Goal: Task Accomplishment & Management: Manage account settings

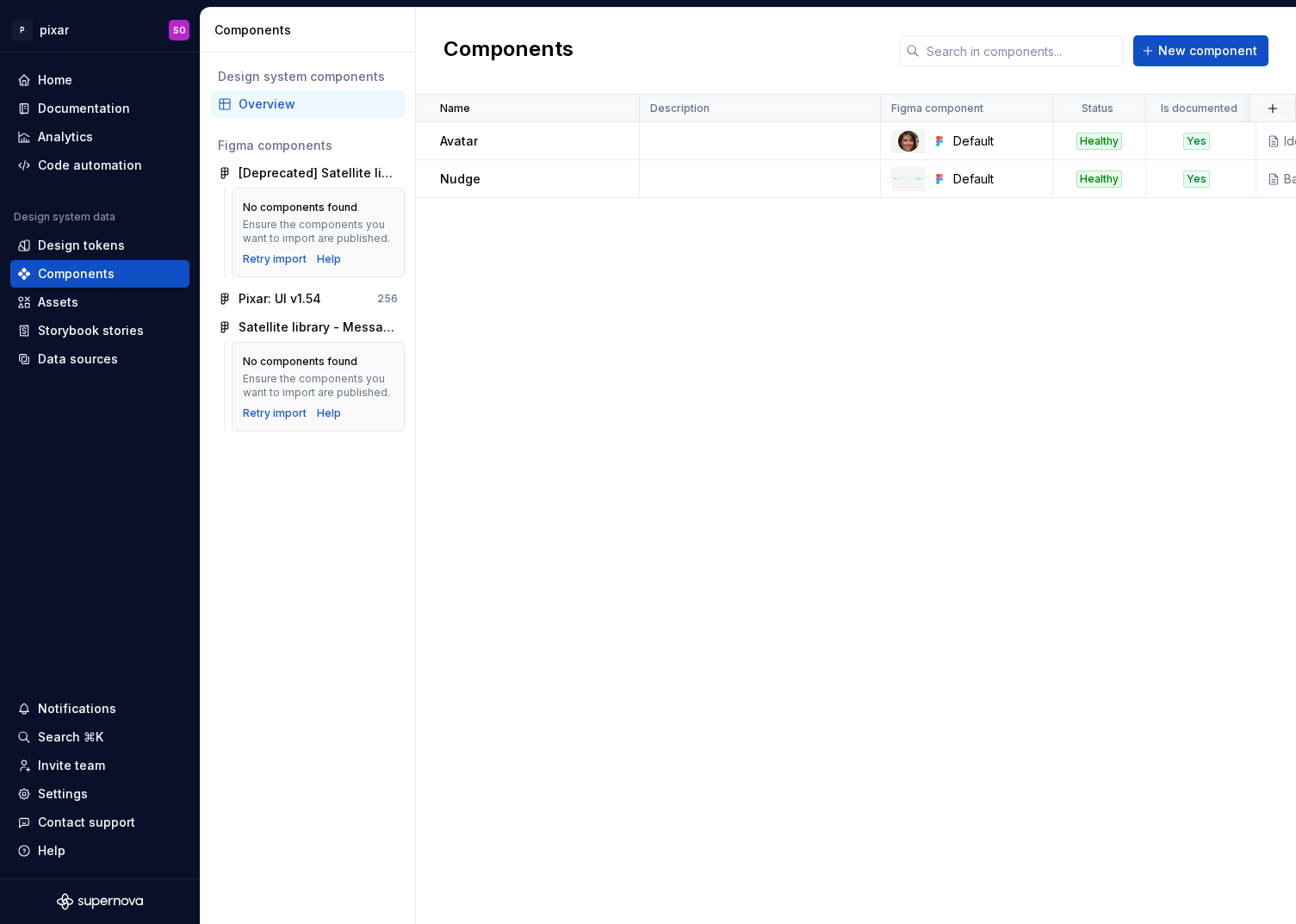
click at [622, 388] on div "Name Description Figma component Status Is documented Documentation link Reposi…" at bounding box center [856, 509] width 880 height 830
click at [189, 53] on button "Collapse sidebar" at bounding box center [188, 53] width 24 height 24
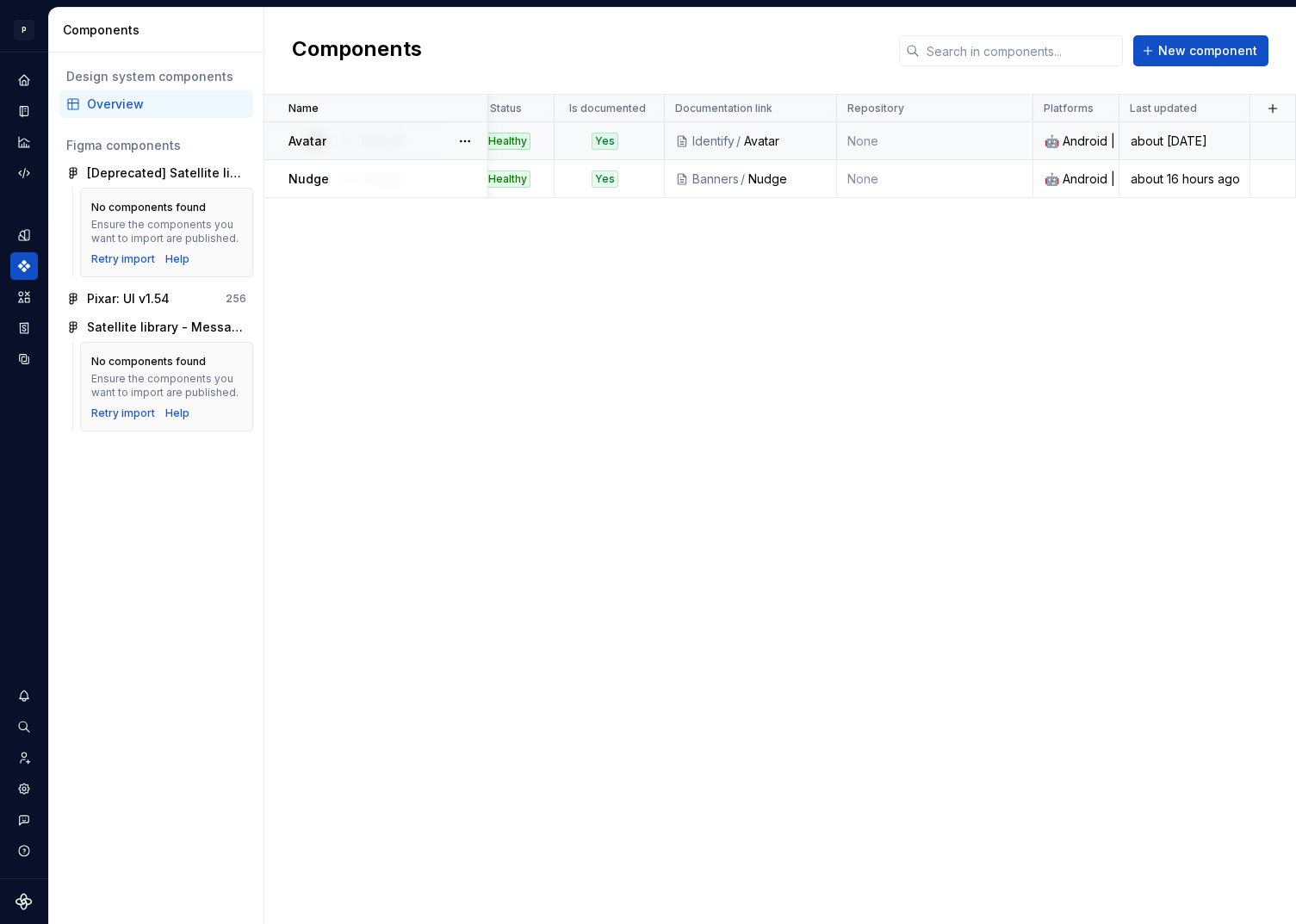
scroll to position [0, 440]
click at [1073, 138] on div "🤖 Android | 🍎 iOS | ⚛️ SPA" at bounding box center [1076, 141] width 83 height 17
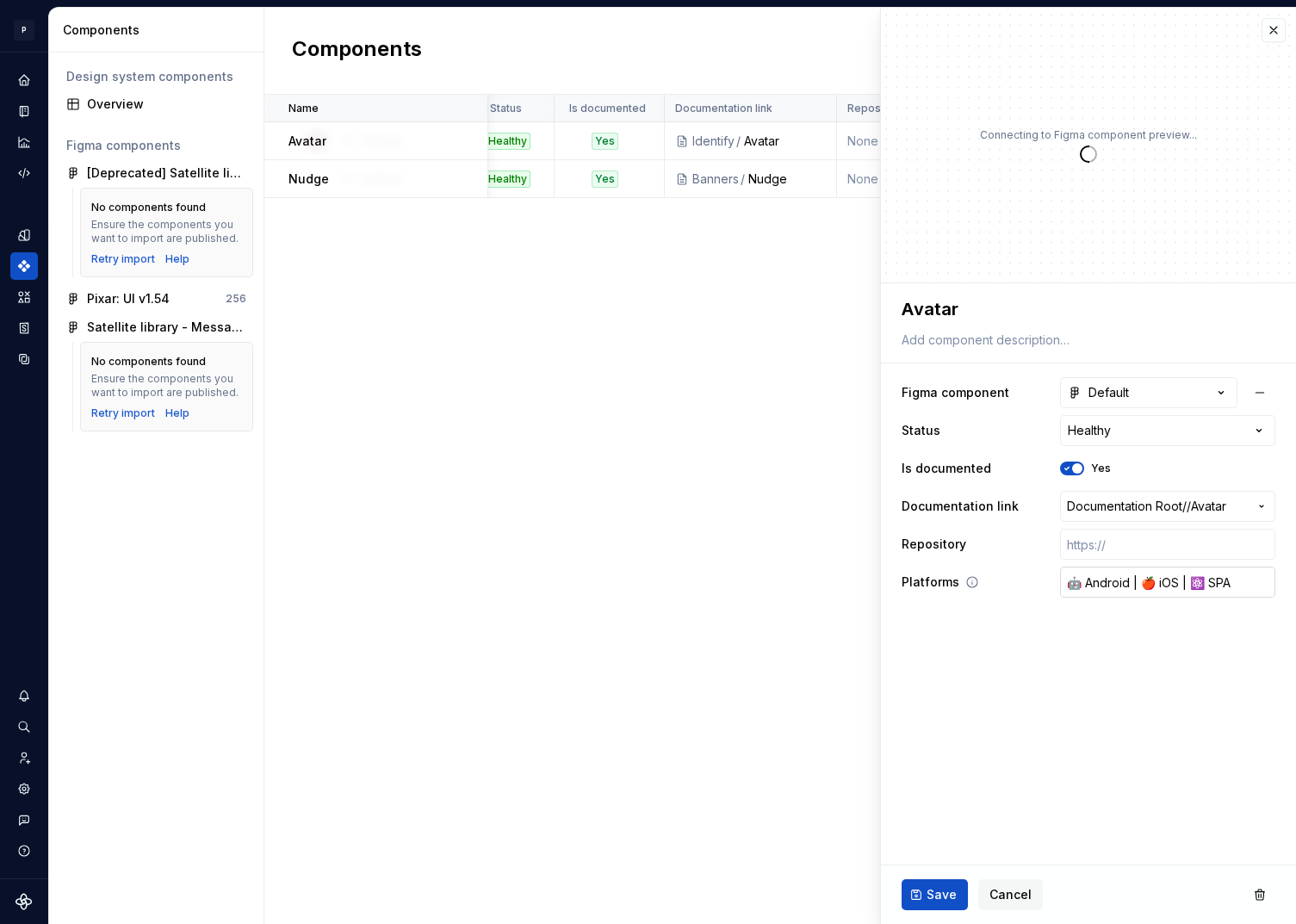
click at [1187, 575] on input "🤖 Android | 🍎 iOS | ⚛️ SPA" at bounding box center [1168, 582] width 215 height 31
type textarea "*"
click at [934, 542] on label "Repository" at bounding box center [934, 544] width 64 height 17
click at [948, 547] on label "Repository" at bounding box center [934, 544] width 64 height 17
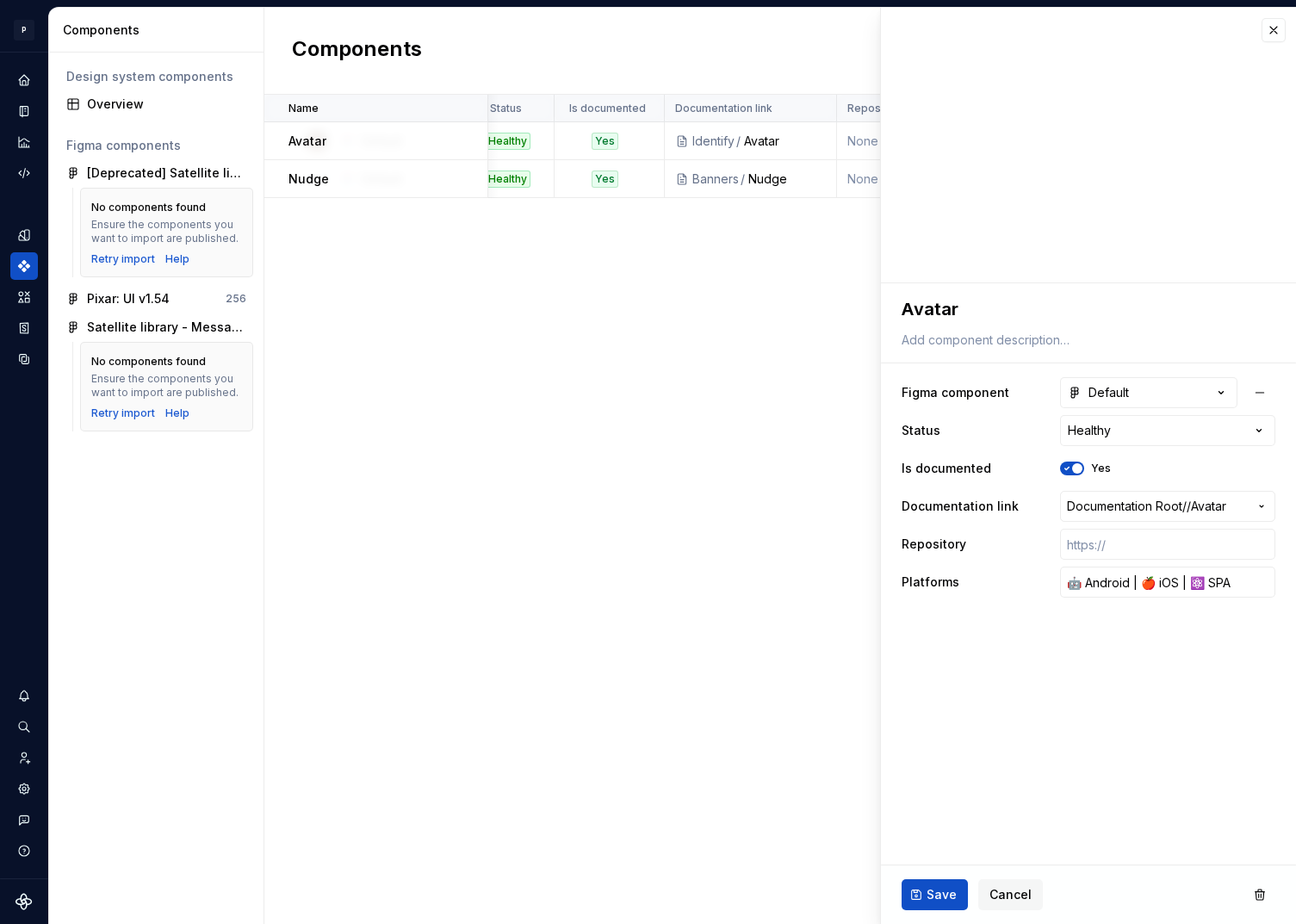
click at [740, 554] on div "Name Description Figma component Status Is documented Documentation link Reposi…" at bounding box center [780, 509] width 1032 height 830
click at [1272, 26] on button "button" at bounding box center [1273, 30] width 24 height 24
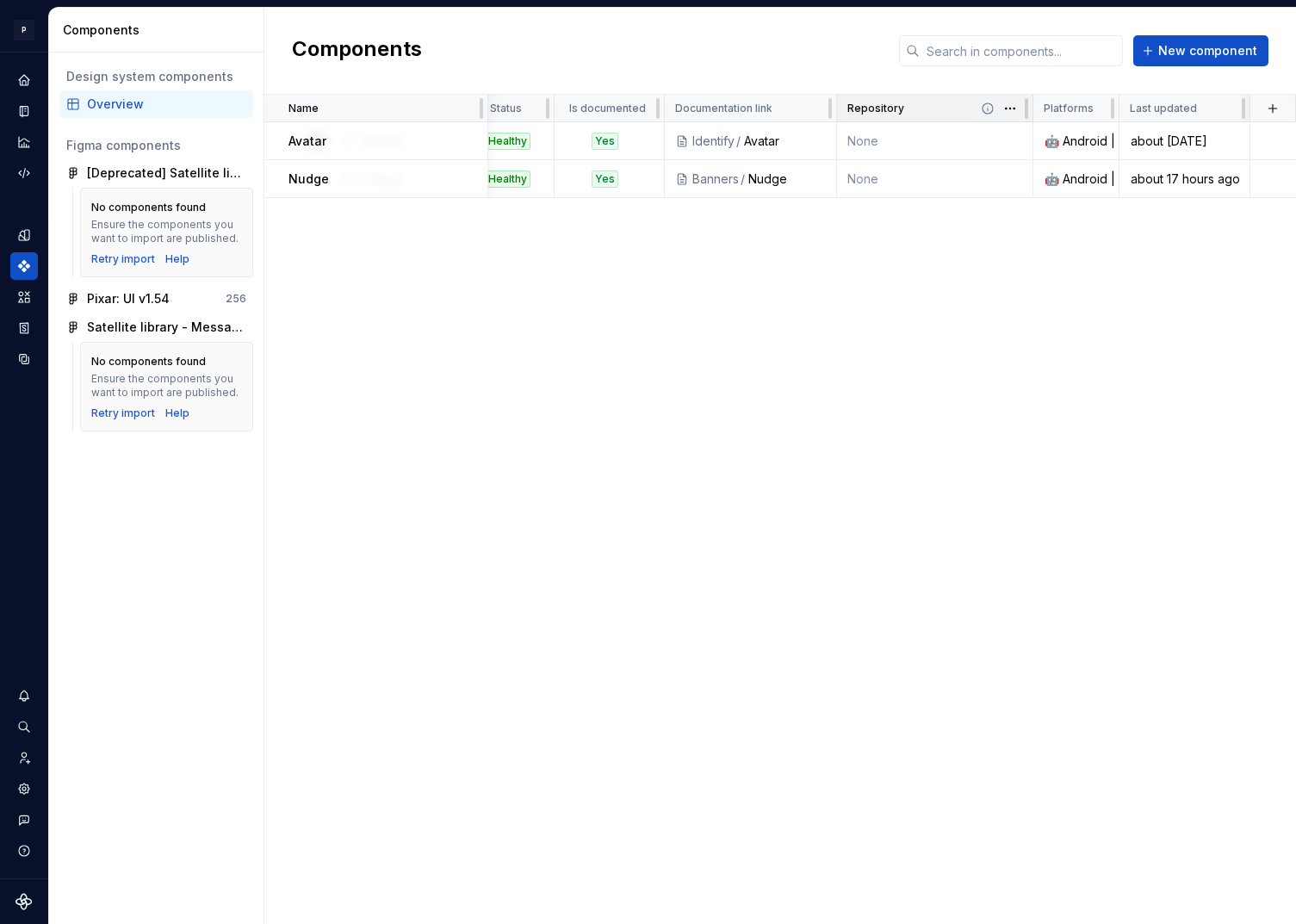
click at [889, 110] on p "Repository" at bounding box center [876, 108] width 57 height 14
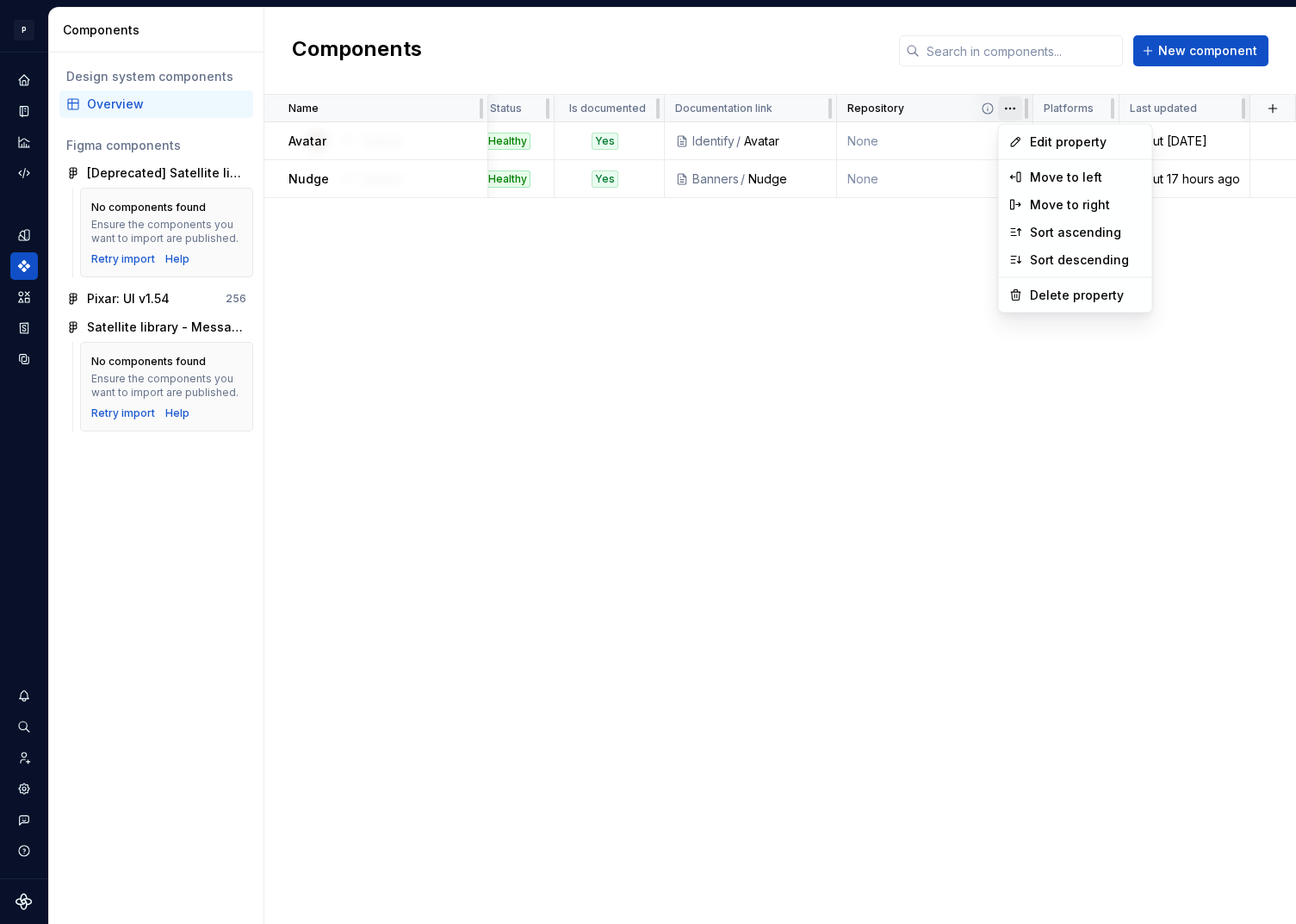
click at [1016, 113] on html "P pixar SO Design system data Components Design system components Overview Figm…" at bounding box center [648, 462] width 1296 height 924
click at [1046, 146] on span "Edit property" at bounding box center [1085, 142] width 112 height 17
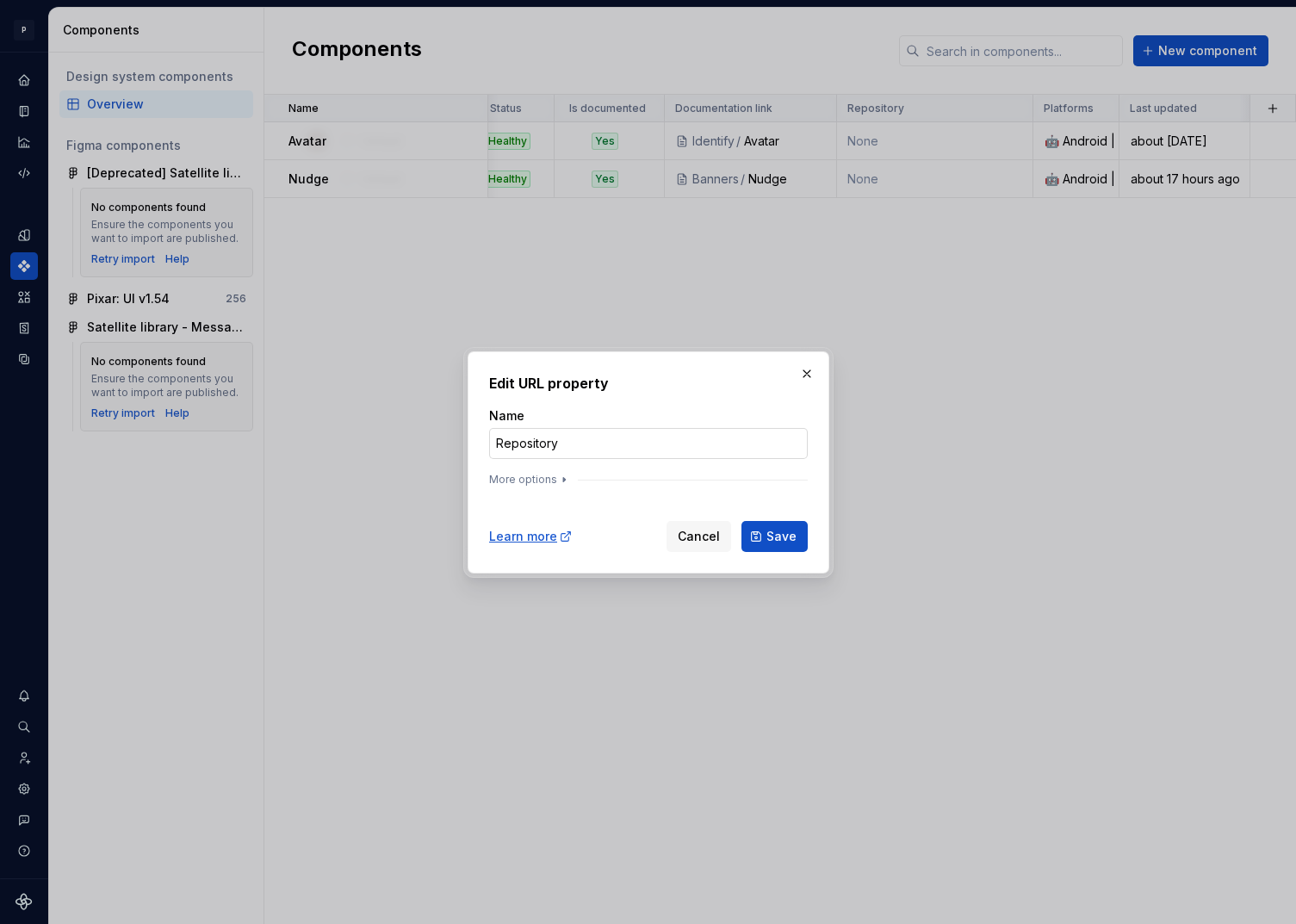
click at [553, 441] on input "Repository" at bounding box center [648, 444] width 319 height 31
type input "Storybook"
click at [558, 483] on icon "button" at bounding box center [564, 479] width 14 height 14
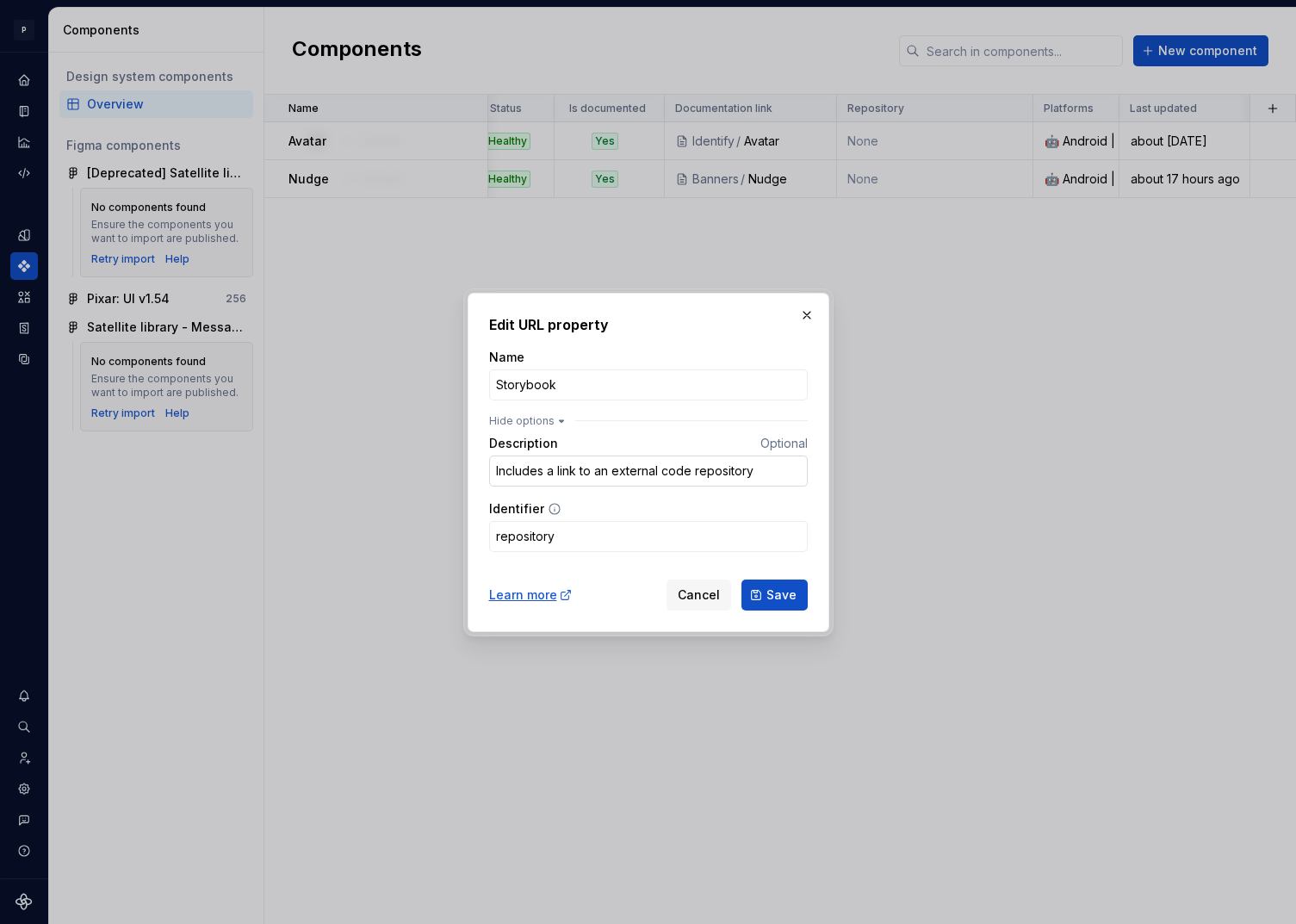
click at [608, 474] on input "Includes a link to an external code repository" at bounding box center [648, 471] width 319 height 31
type input "Includes a link to the SPA live demo"
click at [576, 541] on input "repository" at bounding box center [648, 537] width 319 height 31
type input "storybook"
click at [782, 582] on button "Save" at bounding box center [774, 595] width 66 height 31
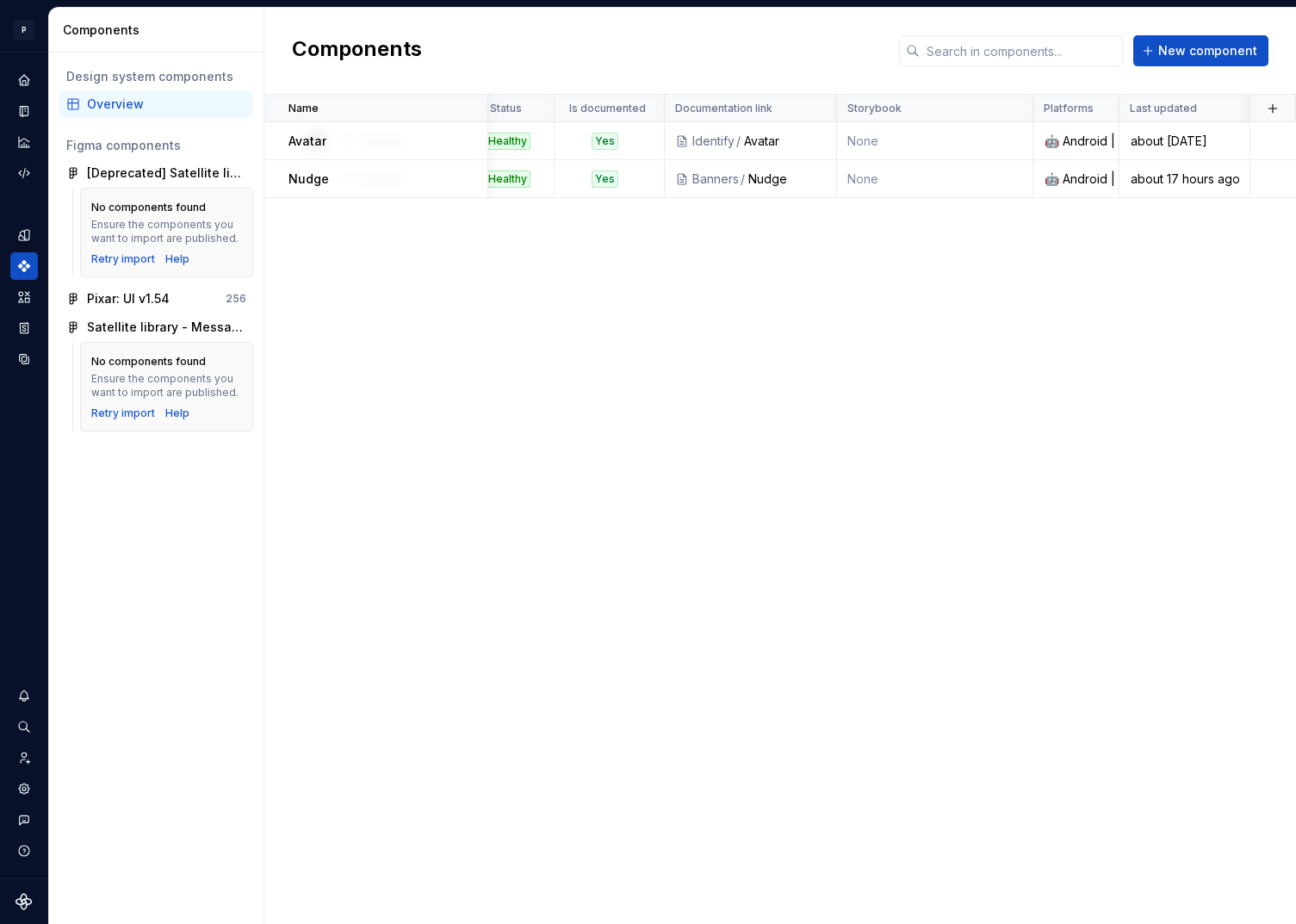
click at [160, 548] on div "Design system components Overview Figma components [Deprecated] Satellite libra…" at bounding box center [156, 488] width 214 height 871
